Goal: Transaction & Acquisition: Purchase product/service

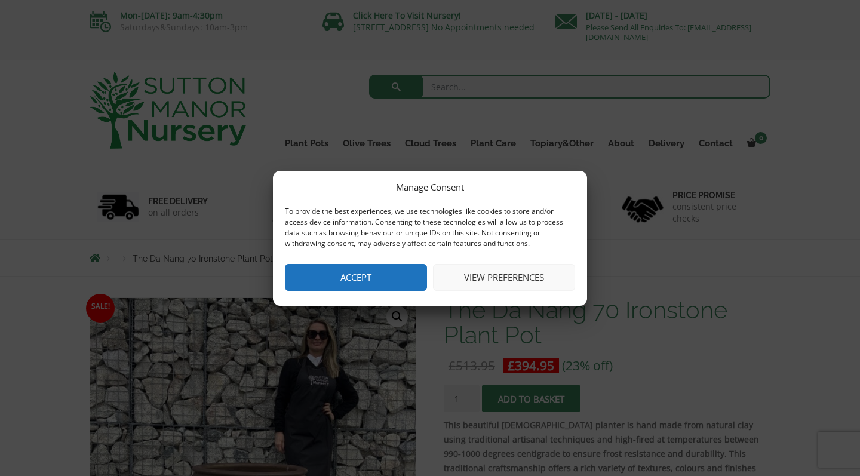
click at [476, 275] on button "View preferences" at bounding box center [504, 277] width 142 height 27
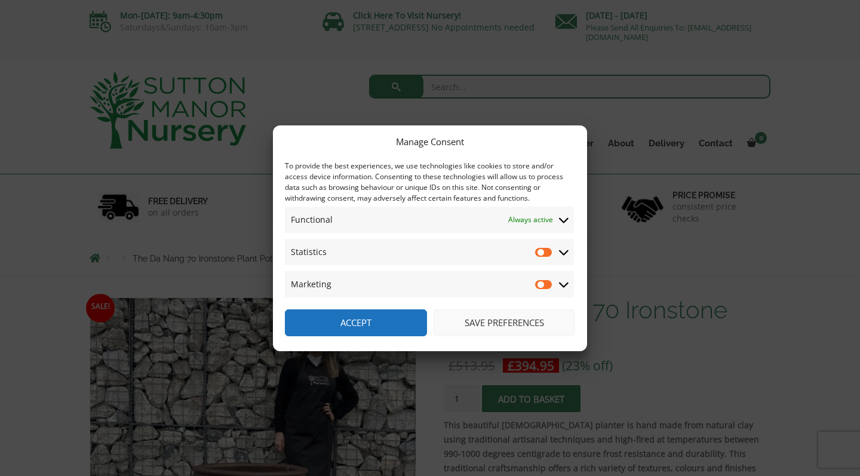
click at [547, 255] on input "Statistics" at bounding box center [544, 252] width 18 height 12
click at [543, 258] on input "Statistics" at bounding box center [544, 252] width 18 height 12
checkbox input "false"
click at [454, 327] on button "Save preferences" at bounding box center [504, 323] width 142 height 27
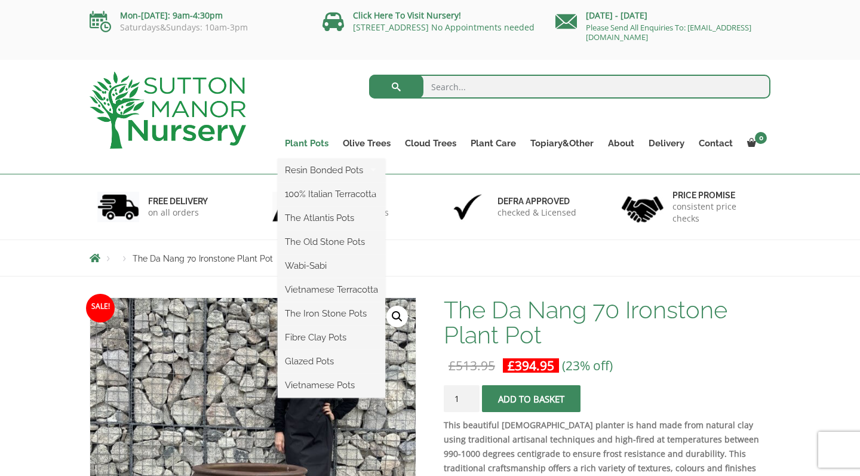
click at [323, 143] on link "Plant Pots" at bounding box center [307, 143] width 58 height 17
click at [320, 242] on link "The Old Stone Pots" at bounding box center [332, 242] width 108 height 18
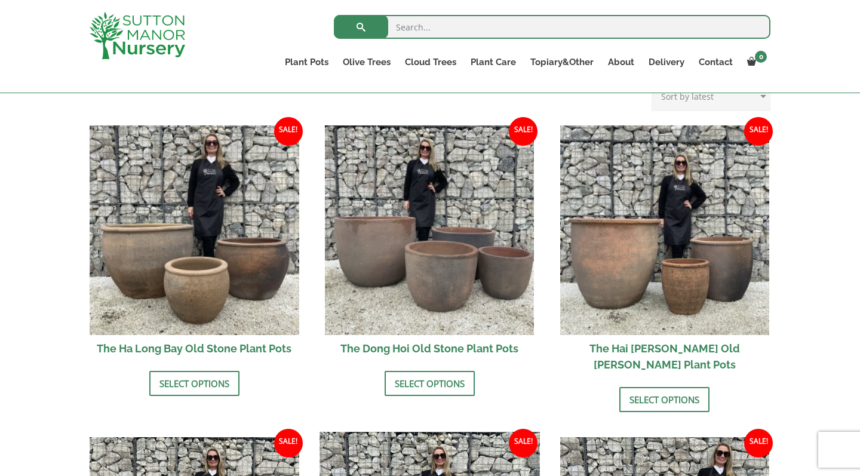
scroll to position [387, 0]
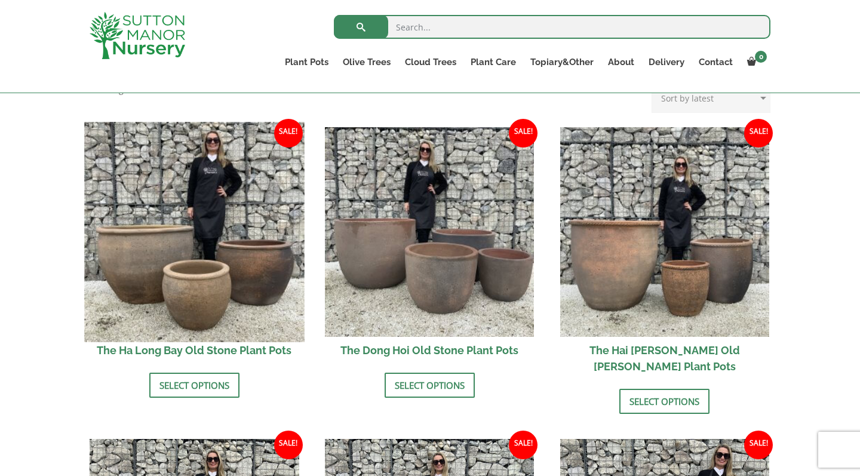
click at [237, 293] on img at bounding box center [194, 232] width 220 height 220
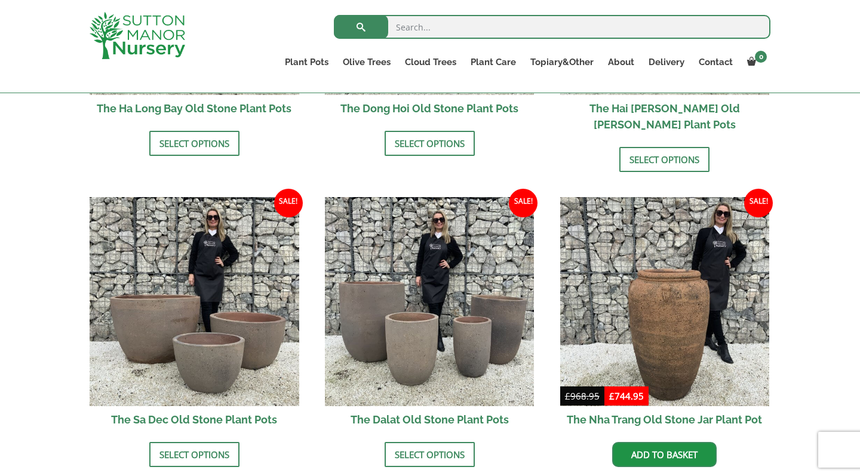
scroll to position [631, 0]
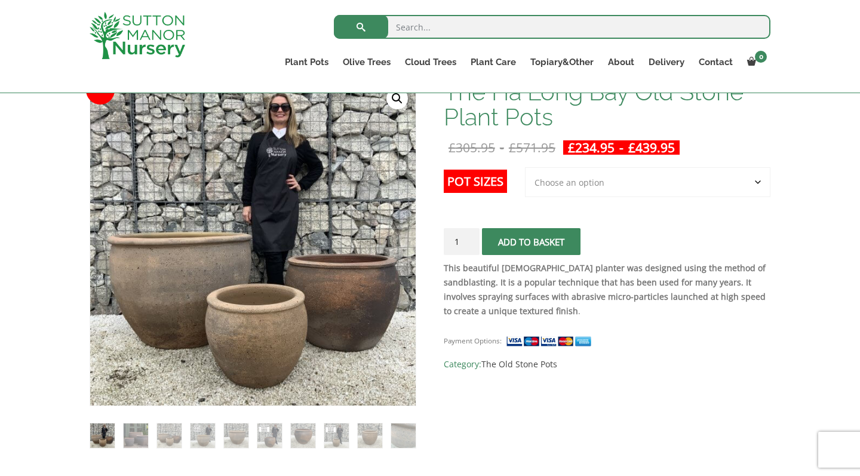
scroll to position [185, 0]
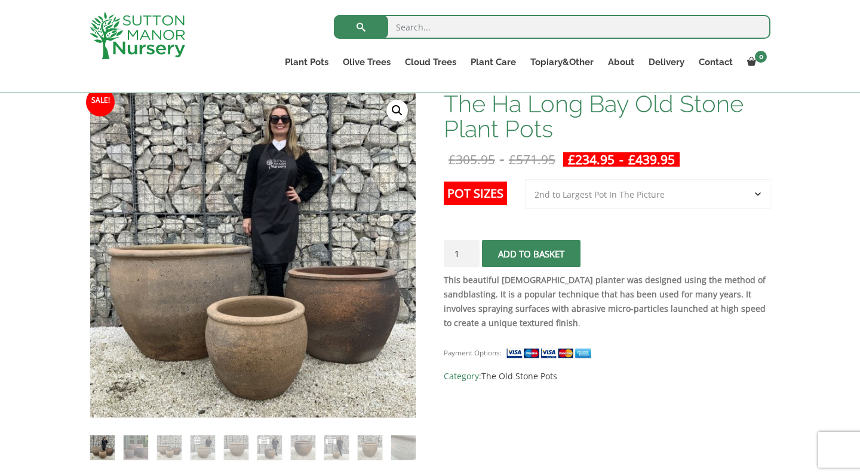
select select "2nd to Largest Pot In The Picture"
